Goal: Book appointment/travel/reservation

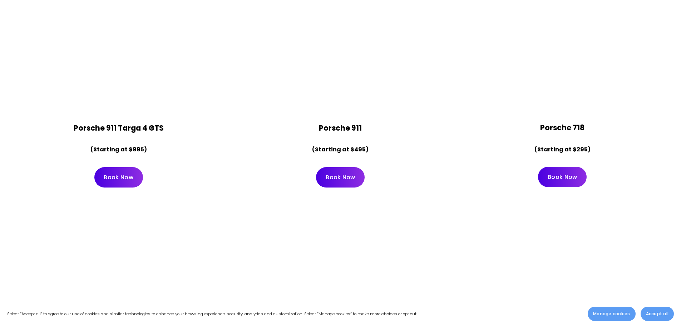
scroll to position [2897, 0]
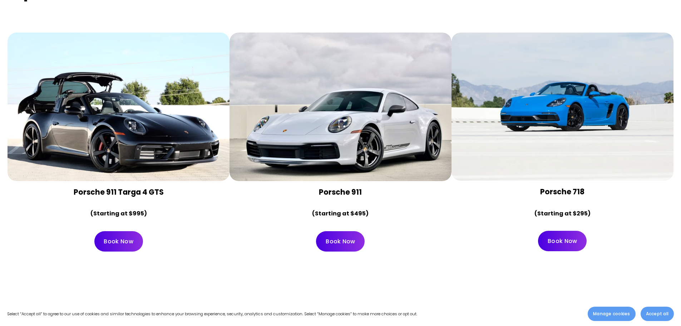
click at [574, 231] on link "Book Now" at bounding box center [562, 241] width 49 height 20
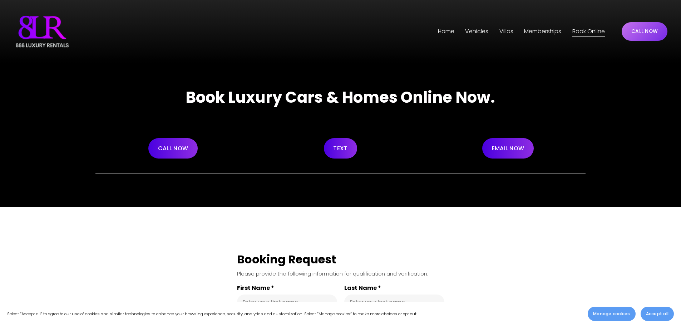
click at [469, 26] on link "Vehicles" at bounding box center [476, 31] width 23 height 11
click at [0, 0] on span "[GEOGRAPHIC_DATA]" at bounding box center [0, 0] width 0 height 0
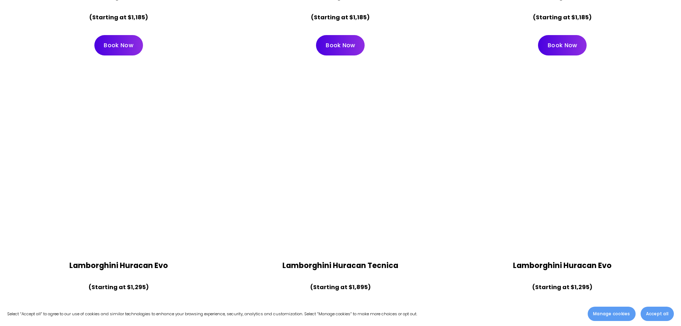
scroll to position [715, 0]
